Goal: Check status: Check status

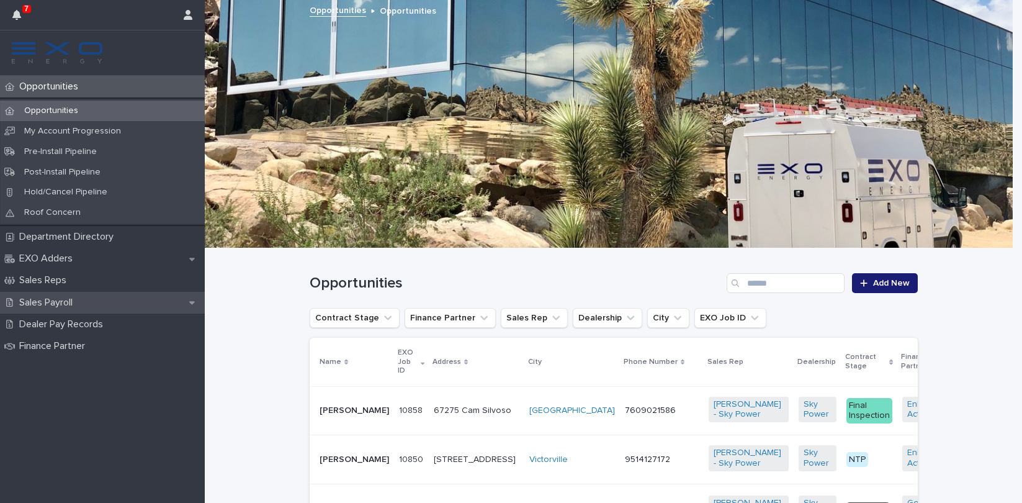
click at [97, 300] on div "Sales Payroll" at bounding box center [102, 303] width 205 height 22
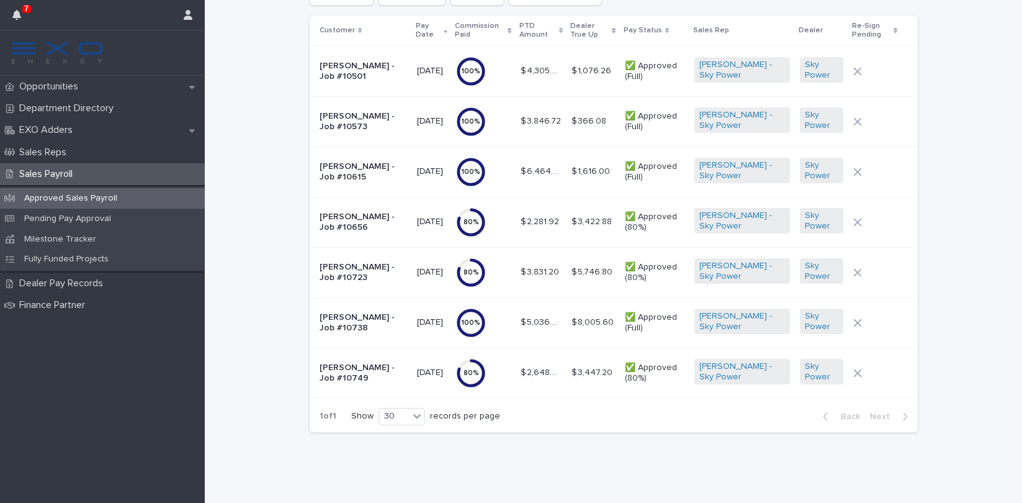
scroll to position [52, 0]
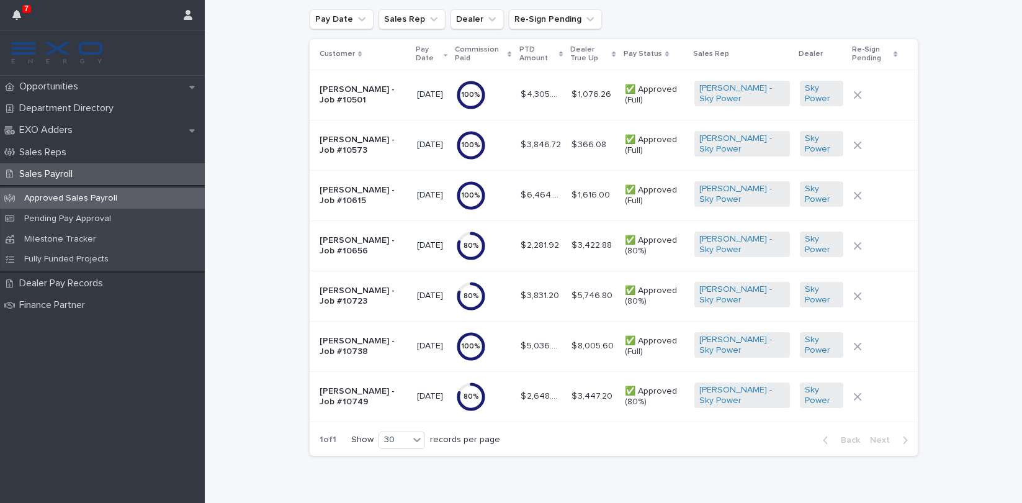
click at [588, 398] on p "$ 3,447.20" at bounding box center [593, 395] width 43 height 13
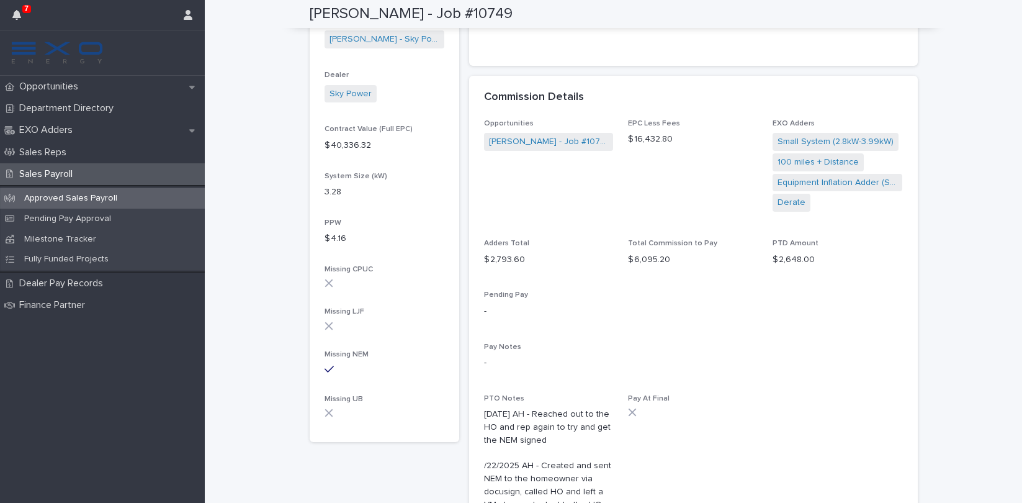
scroll to position [394, 0]
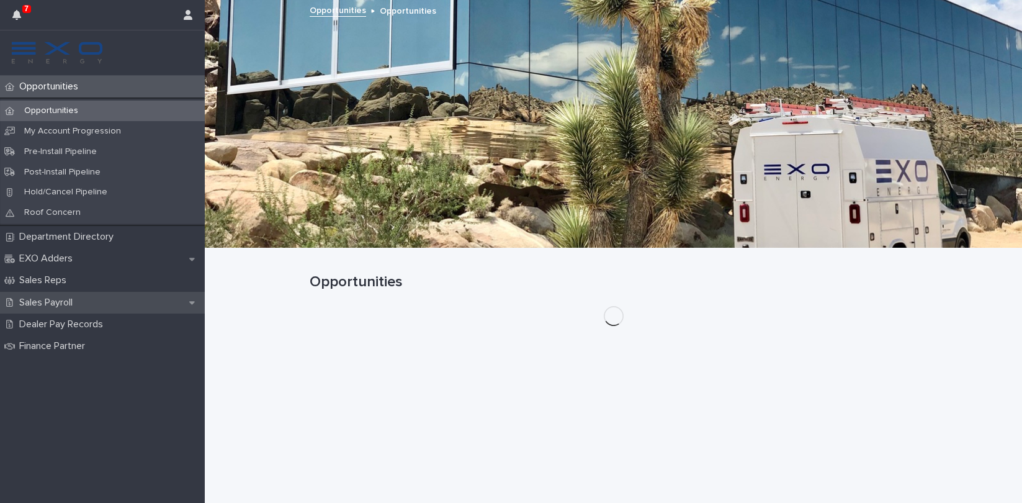
click at [77, 297] on p "Sales Payroll" at bounding box center [48, 303] width 68 height 12
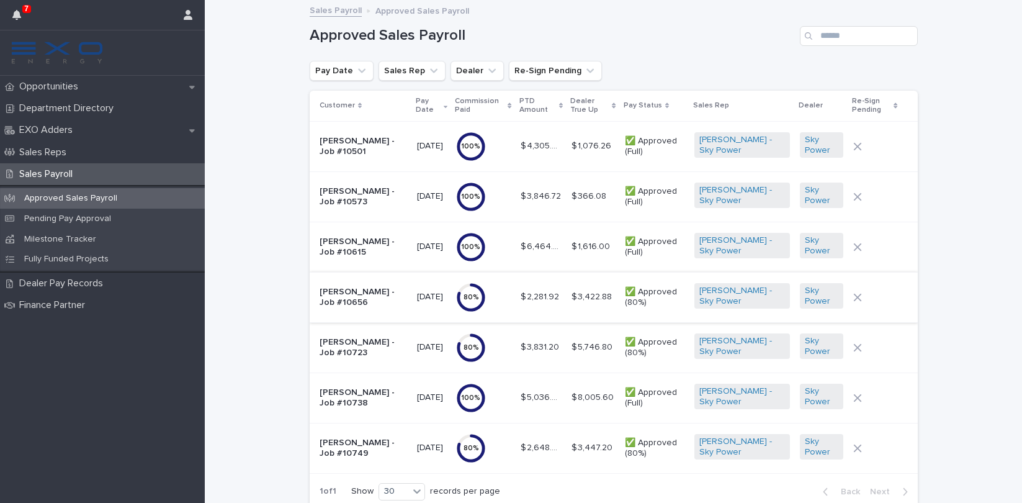
scroll to position [16, 0]
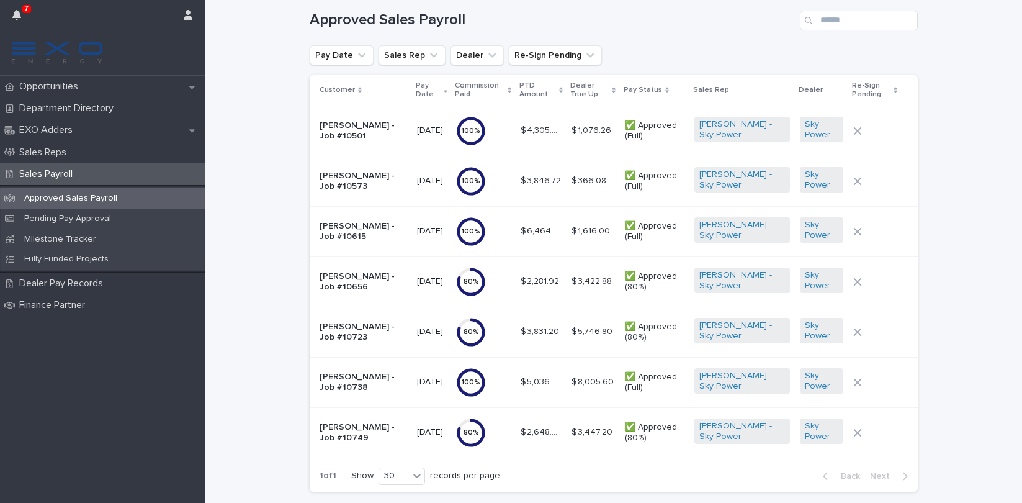
click at [447, 431] on p "[DATE]" at bounding box center [432, 432] width 30 height 11
